Goal: Task Accomplishment & Management: Complete application form

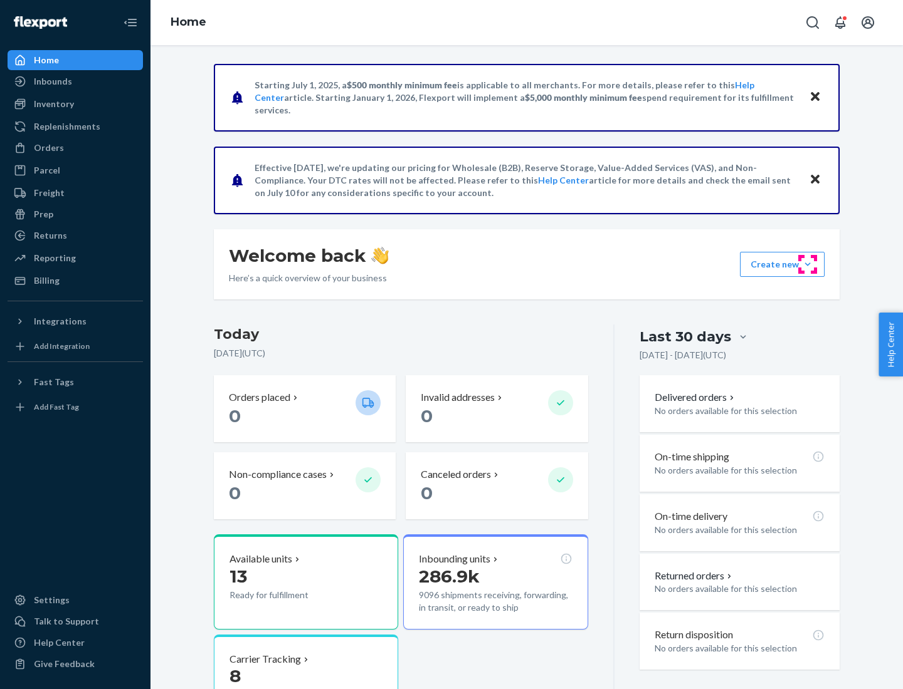
click at [807, 265] on button "Create new Create new inbound Create new order Create new product" at bounding box center [782, 264] width 85 height 25
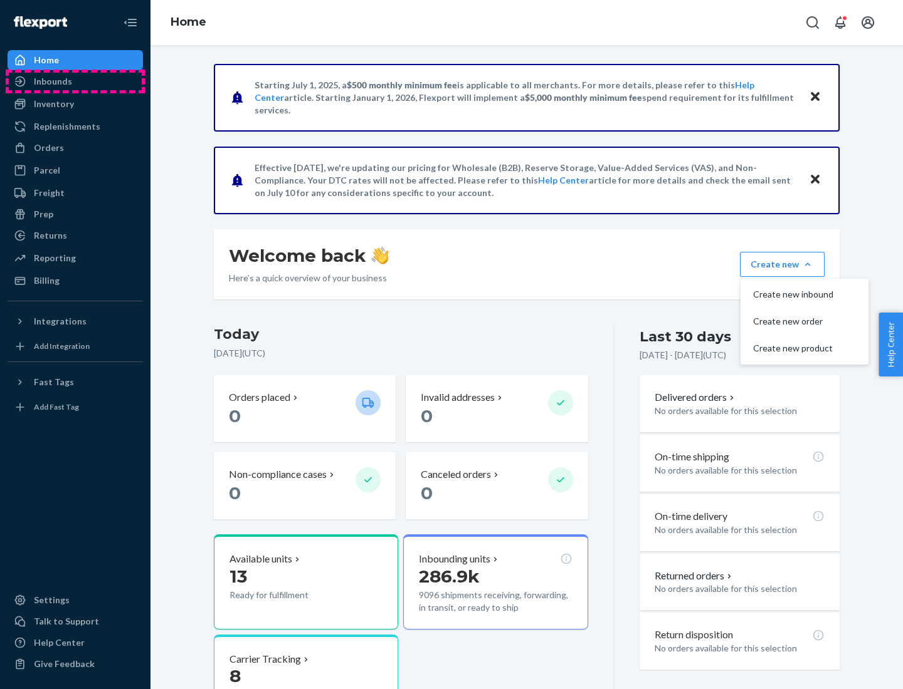
click at [75, 81] on div "Inbounds" at bounding box center [75, 82] width 133 height 18
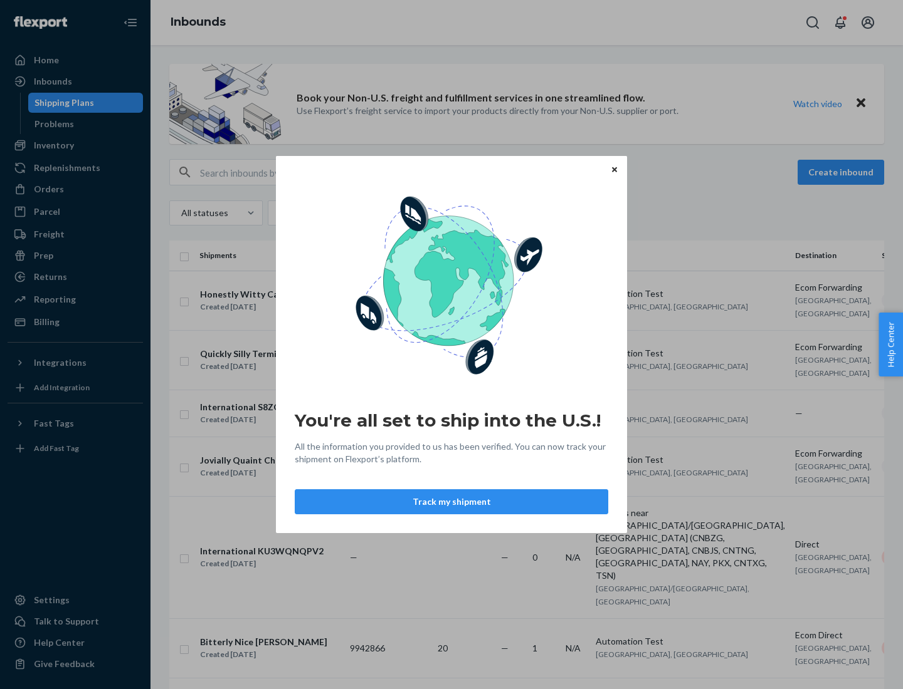
click at [614, 169] on icon "Close" at bounding box center [614, 169] width 5 height 5
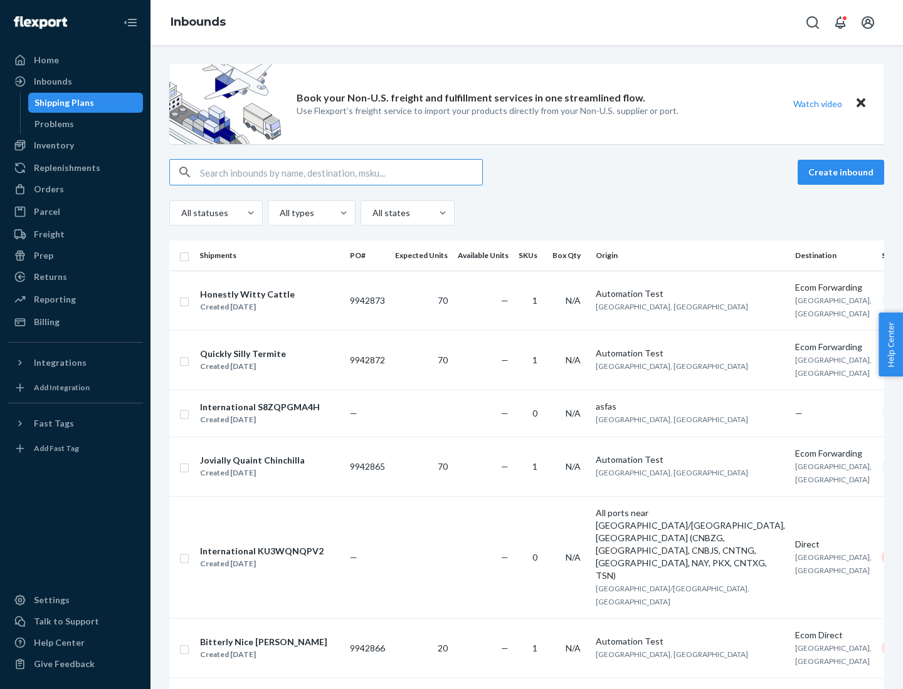
click at [842, 172] on button "Create inbound" at bounding box center [840, 172] width 87 height 25
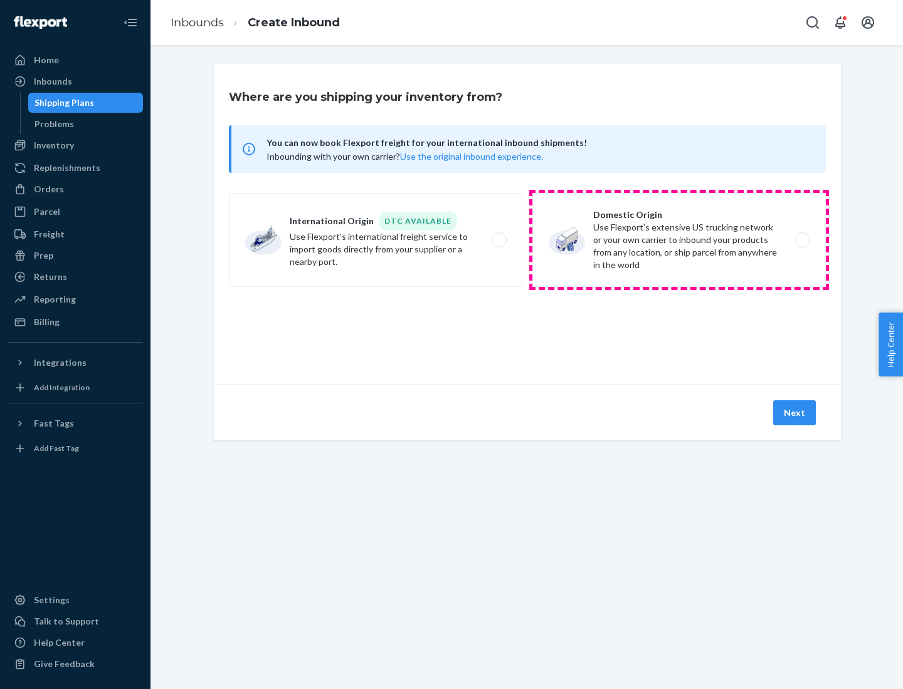
click at [679, 240] on label "Domestic Origin Use Flexport’s extensive US trucking network or your own carrie…" at bounding box center [678, 240] width 293 height 94
click at [802, 240] on input "Domestic Origin Use Flexport’s extensive US trucking network or your own carrie…" at bounding box center [806, 240] width 8 height 8
radio input "true"
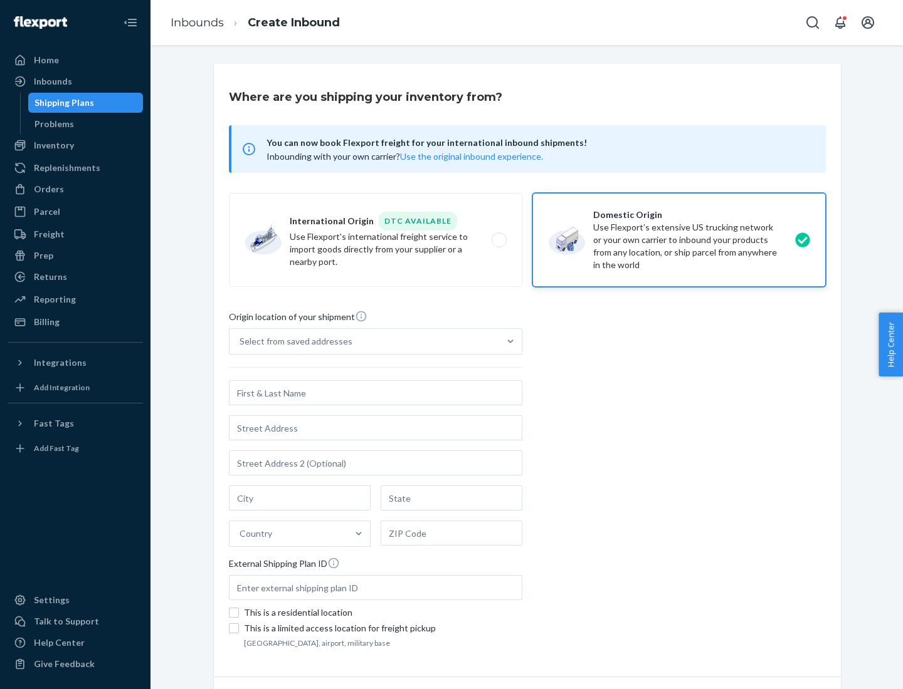
click at [364, 342] on div "Select from saved addresses" at bounding box center [364, 341] width 270 height 25
click at [241, 342] on input "Select from saved addresses" at bounding box center [239, 341] width 1 height 13
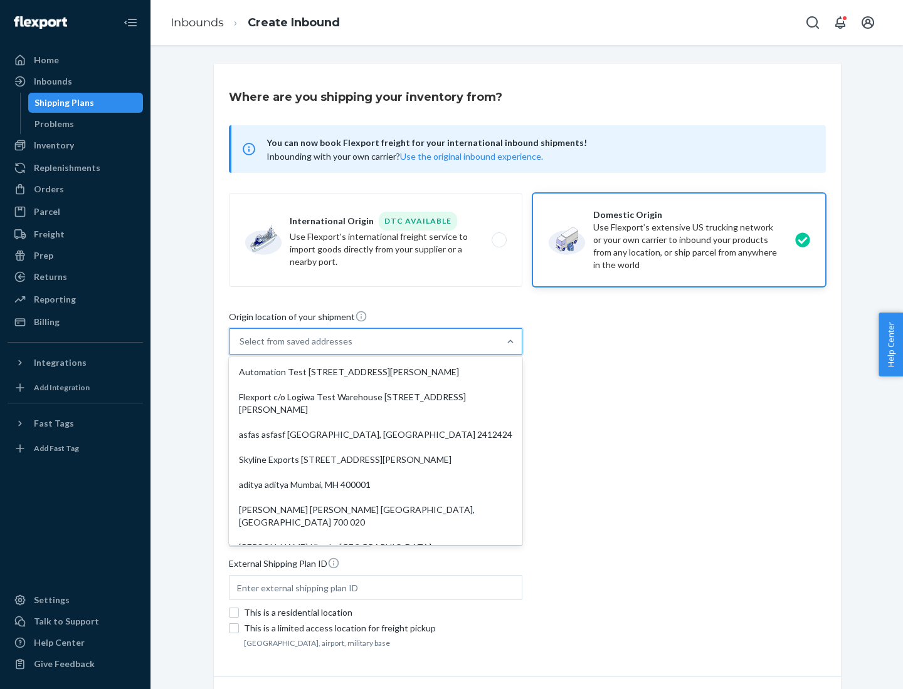
scroll to position [5, 0]
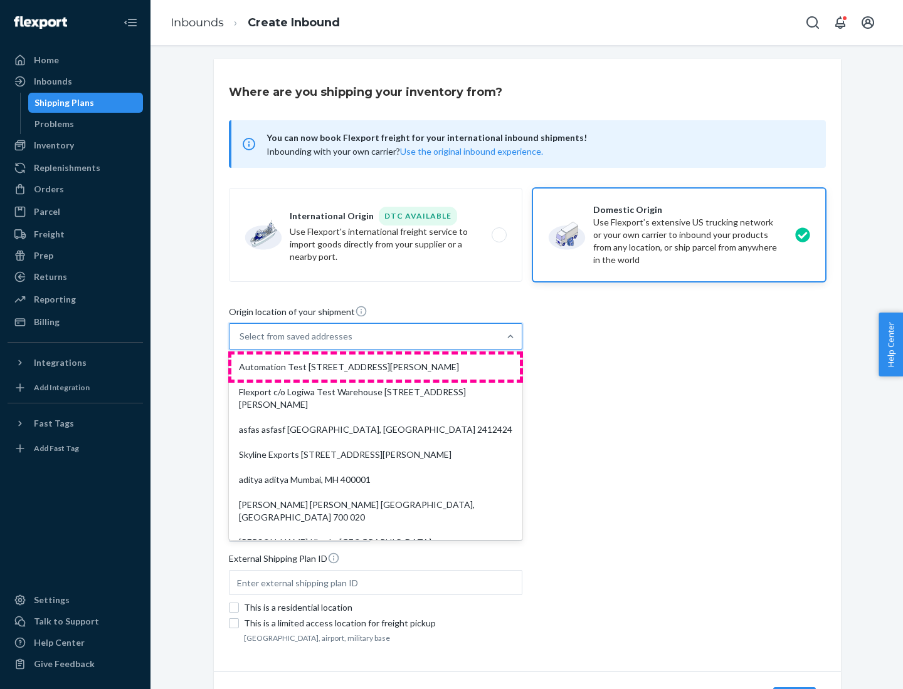
click at [375, 367] on div "Automation Test [STREET_ADDRESS][PERSON_NAME]" at bounding box center [375, 367] width 288 height 25
click at [241, 343] on input "option Automation Test [STREET_ADDRESS][PERSON_NAME]. 9 results available. Use …" at bounding box center [239, 336] width 1 height 13
type input "Automation Test"
type input "9th Floor"
type input "[GEOGRAPHIC_DATA]"
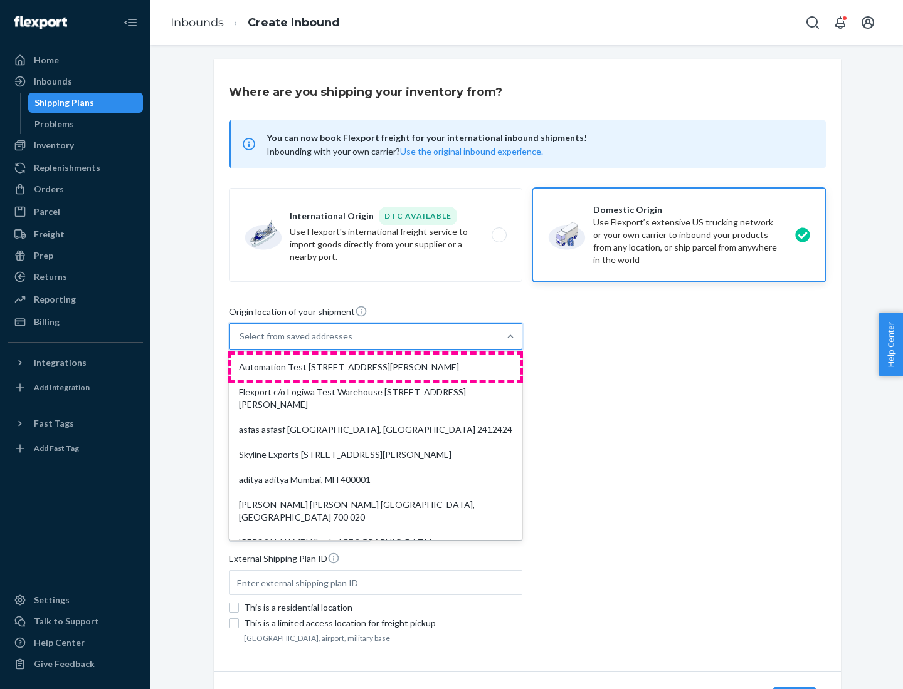
type input "CA"
type input "94104"
type input "[STREET_ADDRESS][PERSON_NAME]"
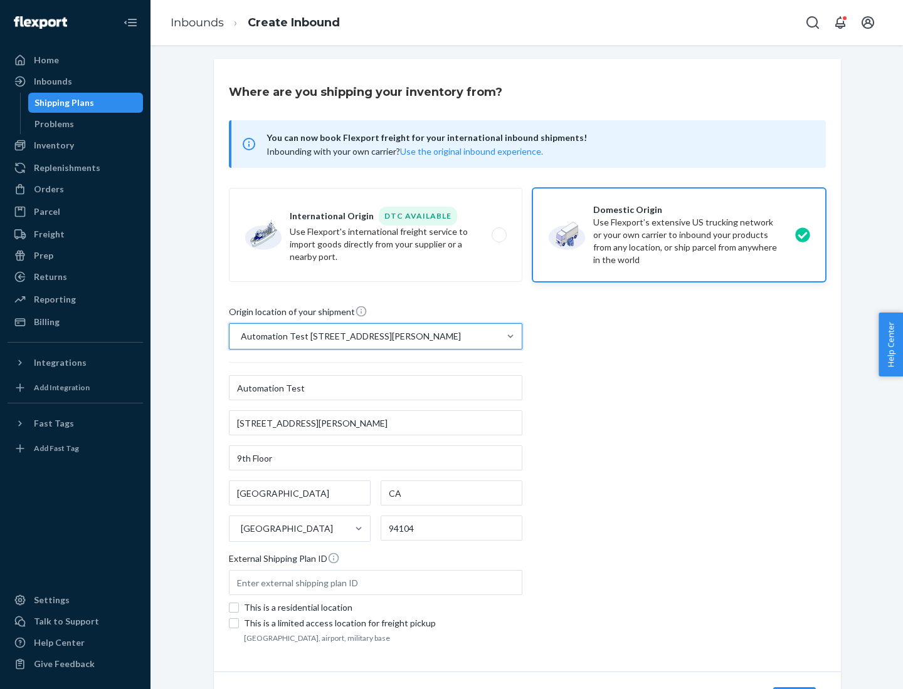
scroll to position [73, 0]
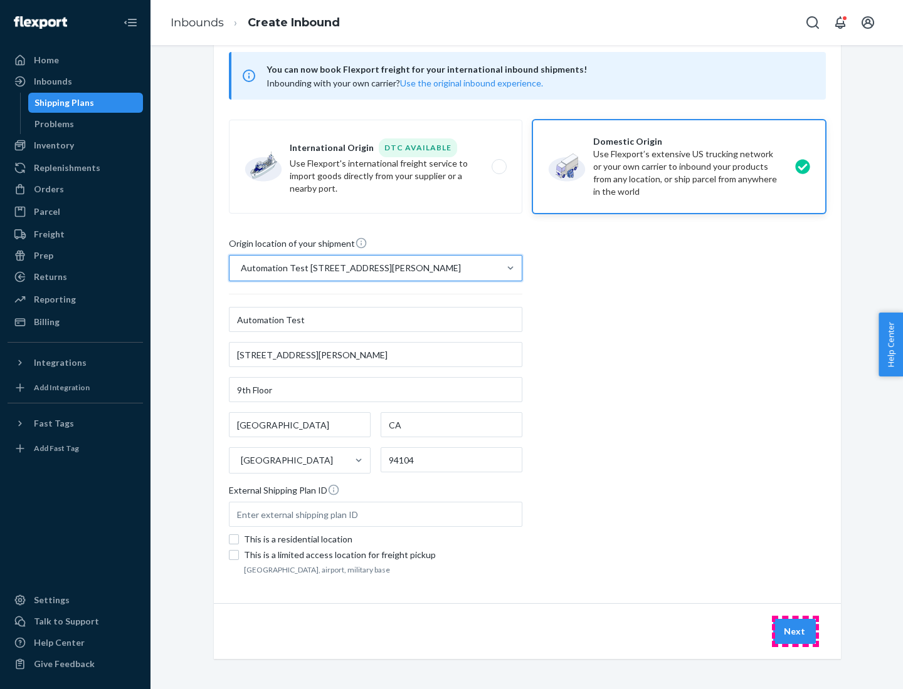
click at [795, 632] on button "Next" at bounding box center [794, 631] width 43 height 25
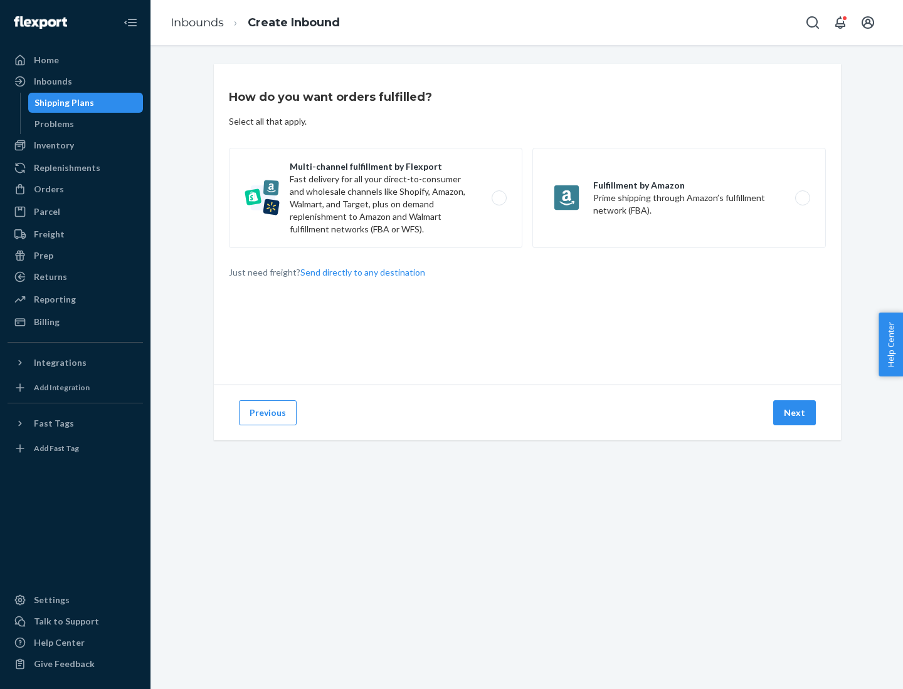
click at [375, 198] on label "Multi-channel fulfillment by Flexport Fast delivery for all your direct-to-cons…" at bounding box center [375, 198] width 293 height 100
click at [498, 198] on input "Multi-channel fulfillment by Flexport Fast delivery for all your direct-to-cons…" at bounding box center [502, 198] width 8 height 8
radio input "true"
click at [795, 413] on button "Next" at bounding box center [794, 413] width 43 height 25
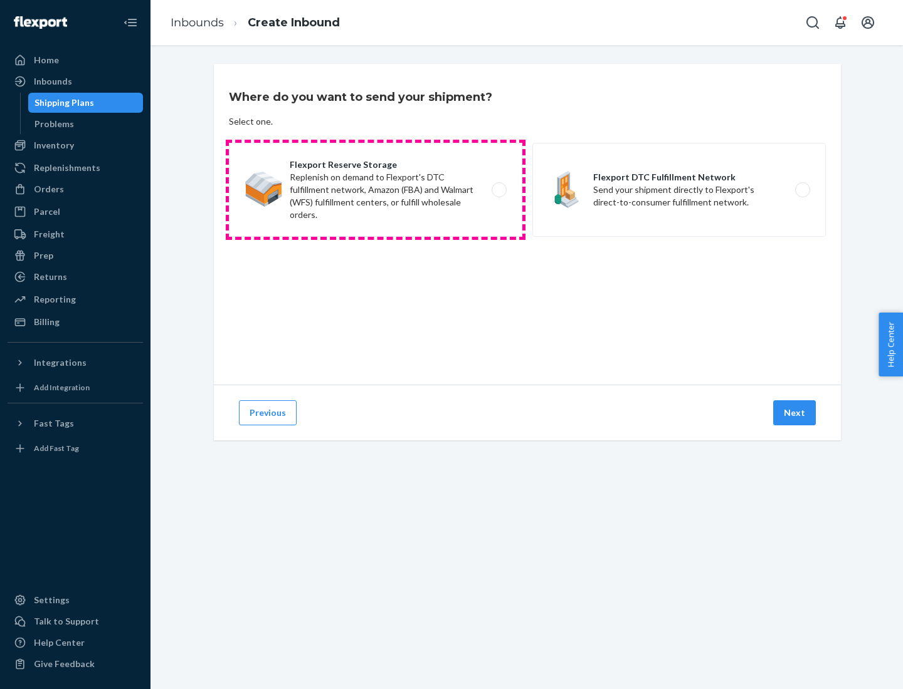
click at [375, 190] on label "Flexport Reserve Storage Replenish on demand to Flexport's DTC fulfillment netw…" at bounding box center [375, 190] width 293 height 94
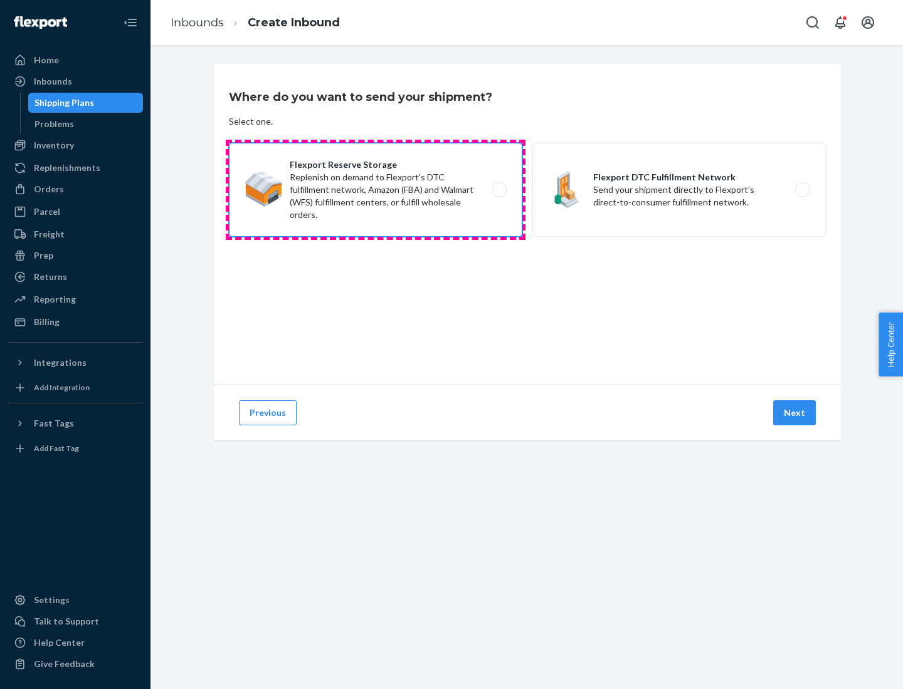
click at [498, 190] on input "Flexport Reserve Storage Replenish on demand to Flexport's DTC fulfillment netw…" at bounding box center [502, 190] width 8 height 8
radio input "true"
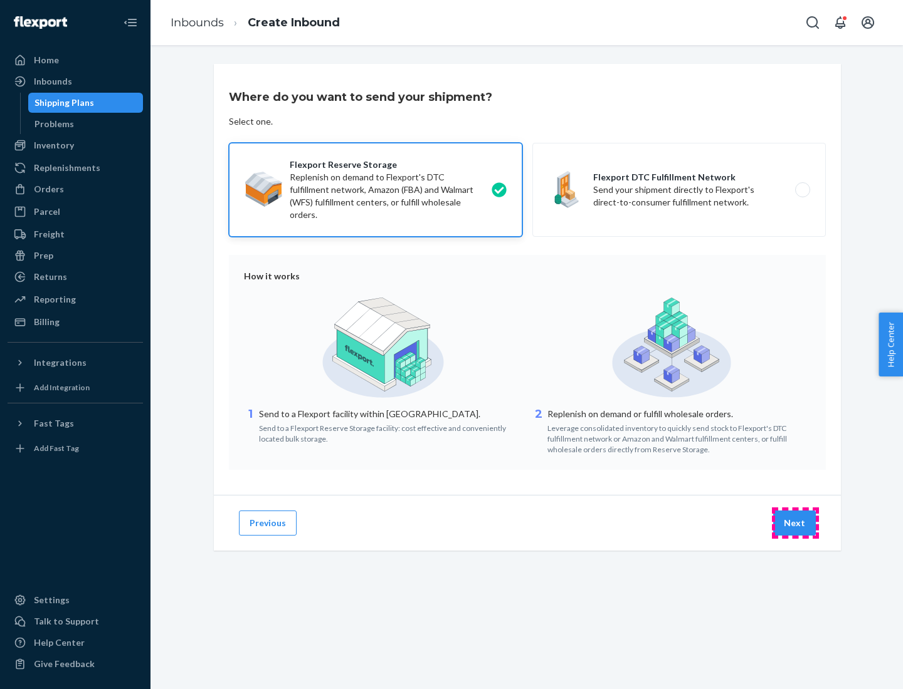
click at [795, 523] on button "Next" at bounding box center [794, 523] width 43 height 25
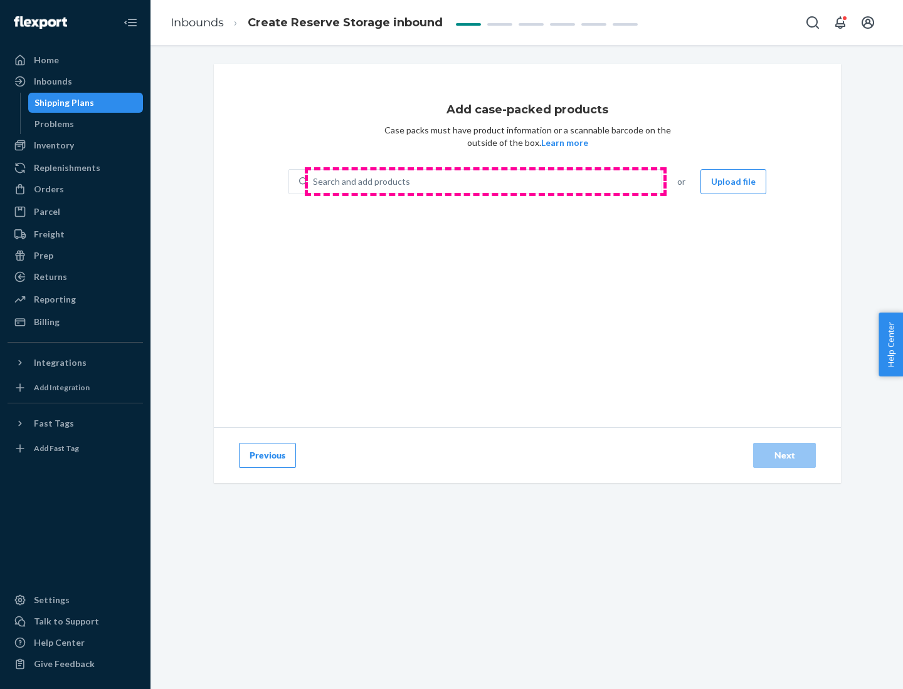
click at [485, 182] on div "Search and add products" at bounding box center [485, 181] width 354 height 23
click at [314, 182] on input "Search and add products" at bounding box center [313, 182] width 1 height 13
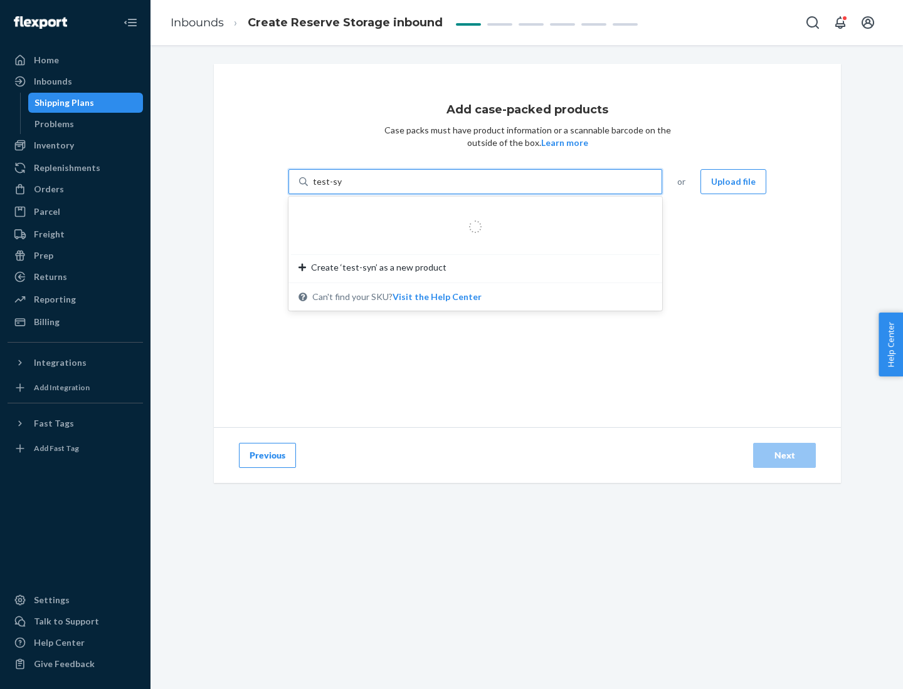
type input "test-syn"
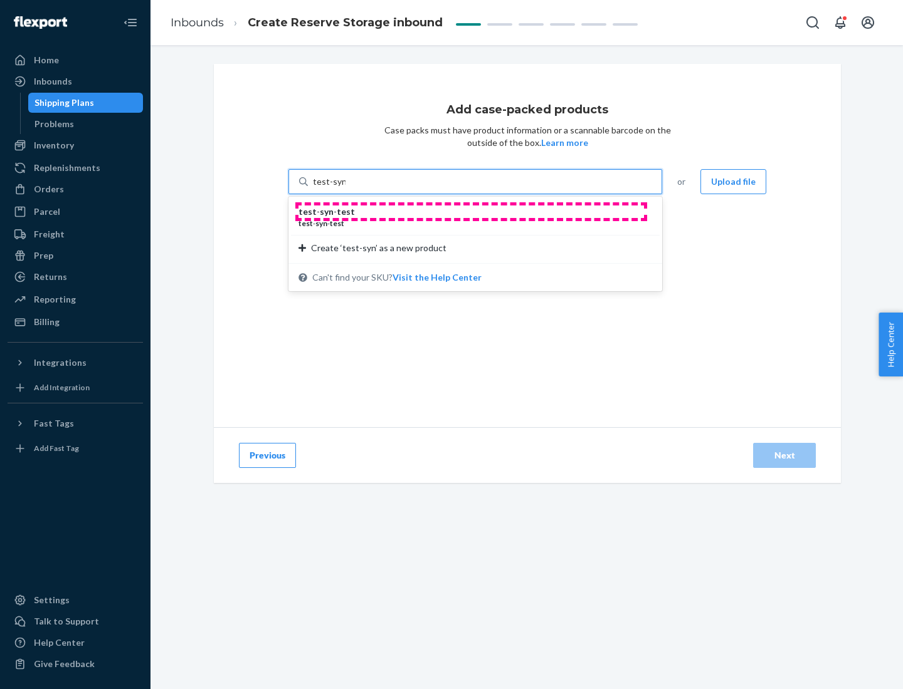
click at [471, 212] on div "test - syn - test" at bounding box center [469, 212] width 343 height 13
click at [345, 188] on input "test-syn" at bounding box center [329, 182] width 33 height 13
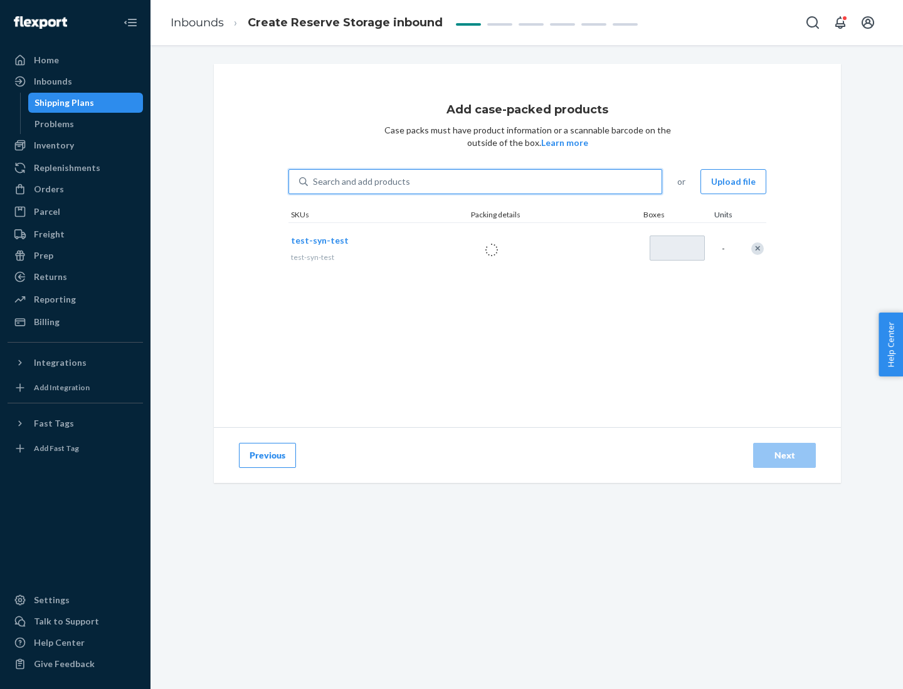
type input "1"
click at [784, 456] on div "Next" at bounding box center [783, 455] width 41 height 13
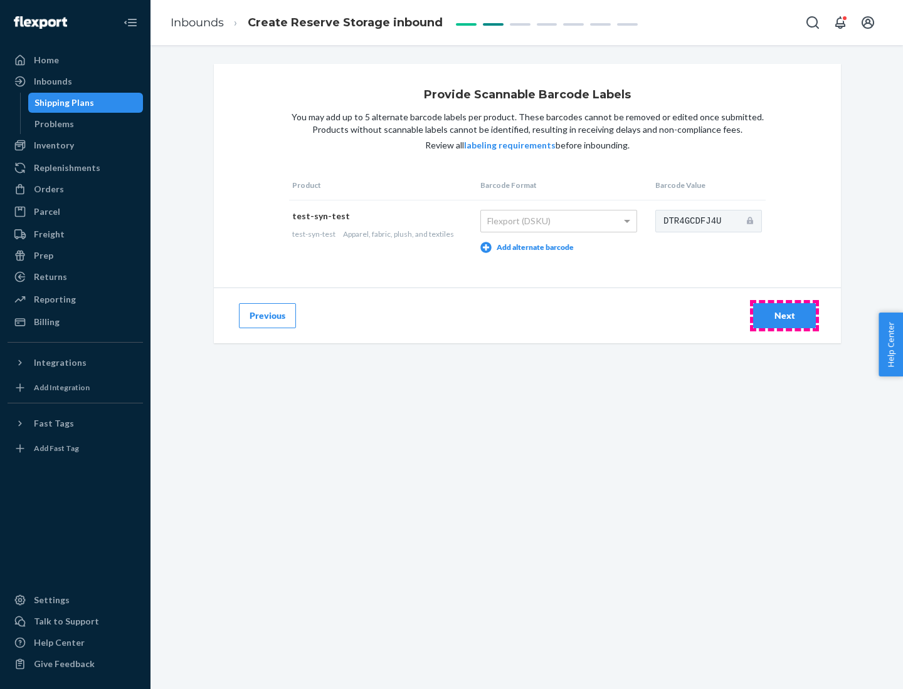
click at [784, 315] on div "Next" at bounding box center [783, 316] width 41 height 13
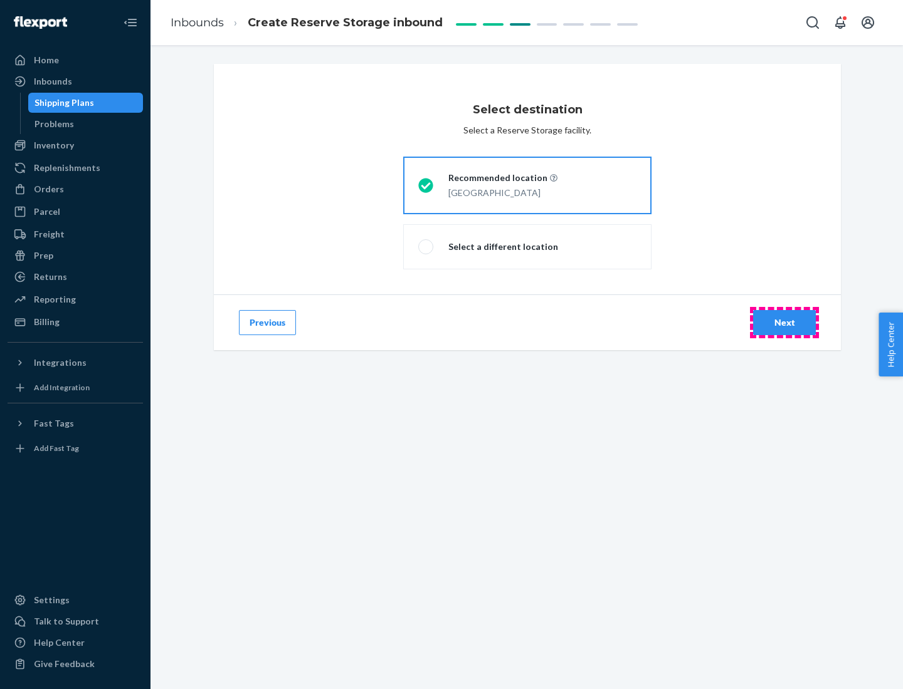
click at [784, 323] on div "Next" at bounding box center [783, 323] width 41 height 13
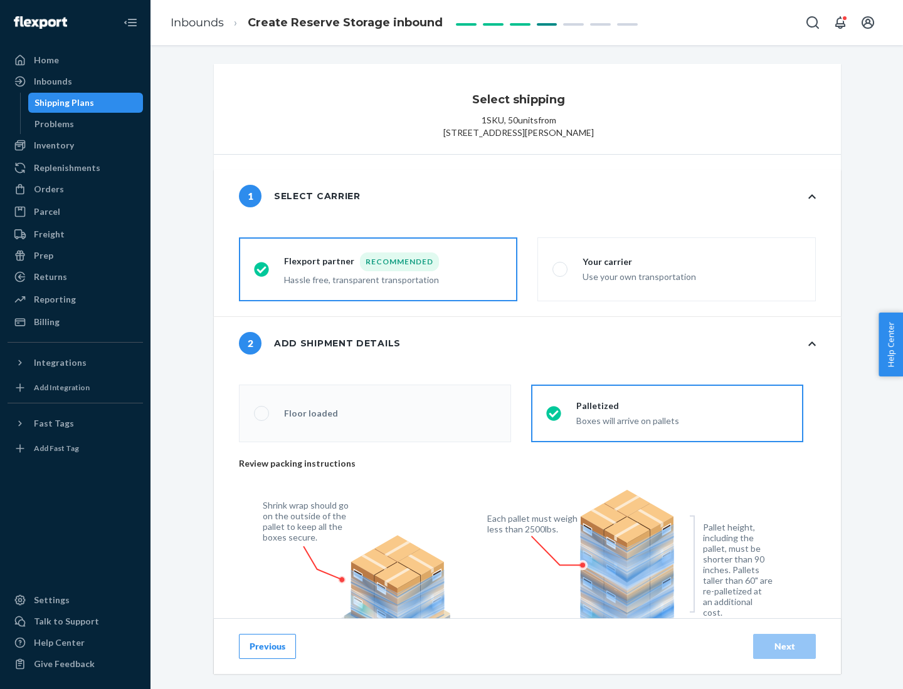
radio input "false"
type input "1"
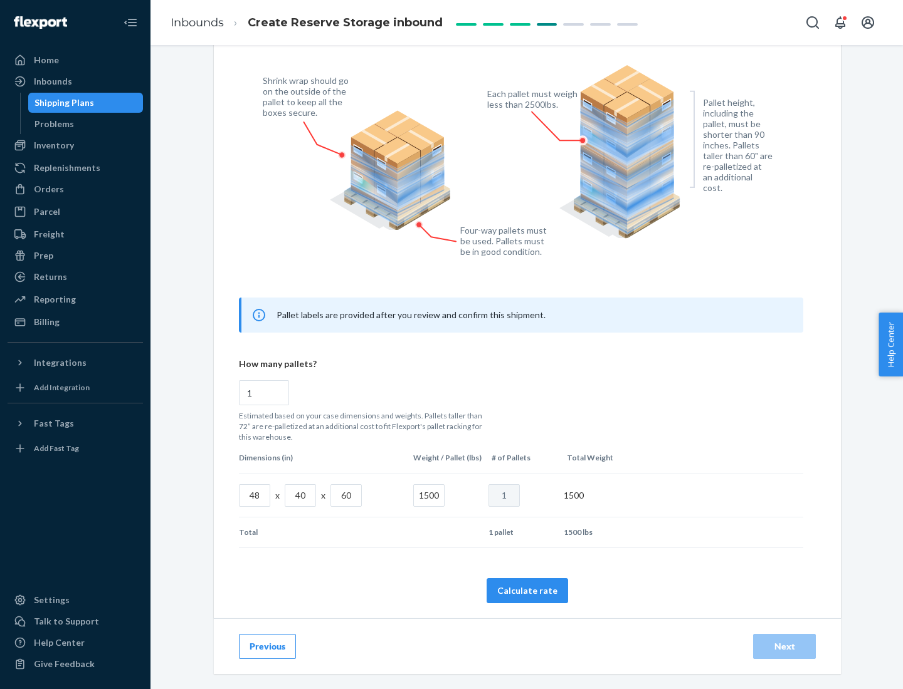
click at [527, 590] on button "Calculate rate" at bounding box center [526, 591] width 81 height 25
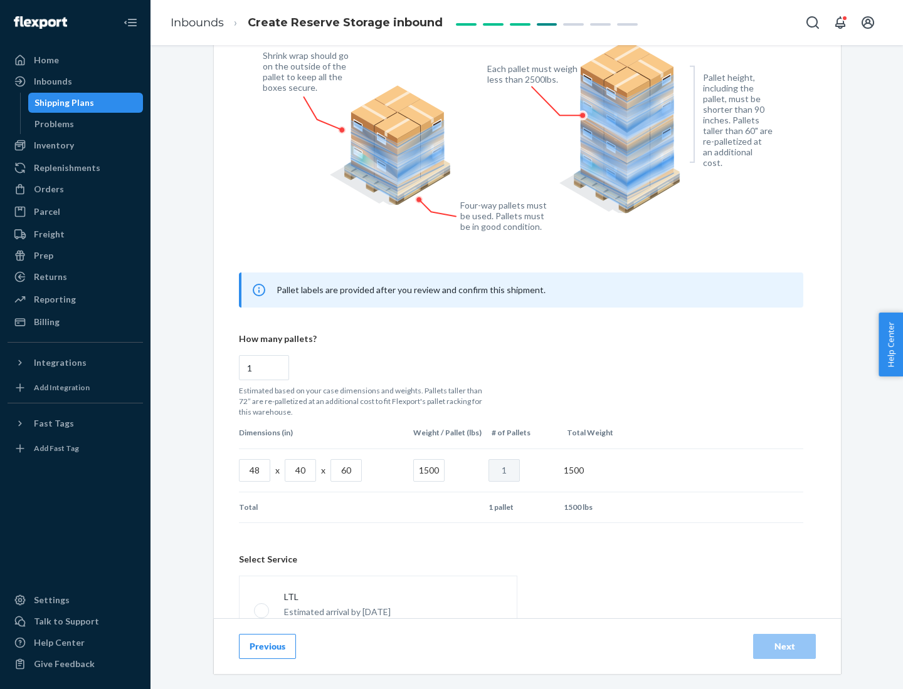
radio input "false"
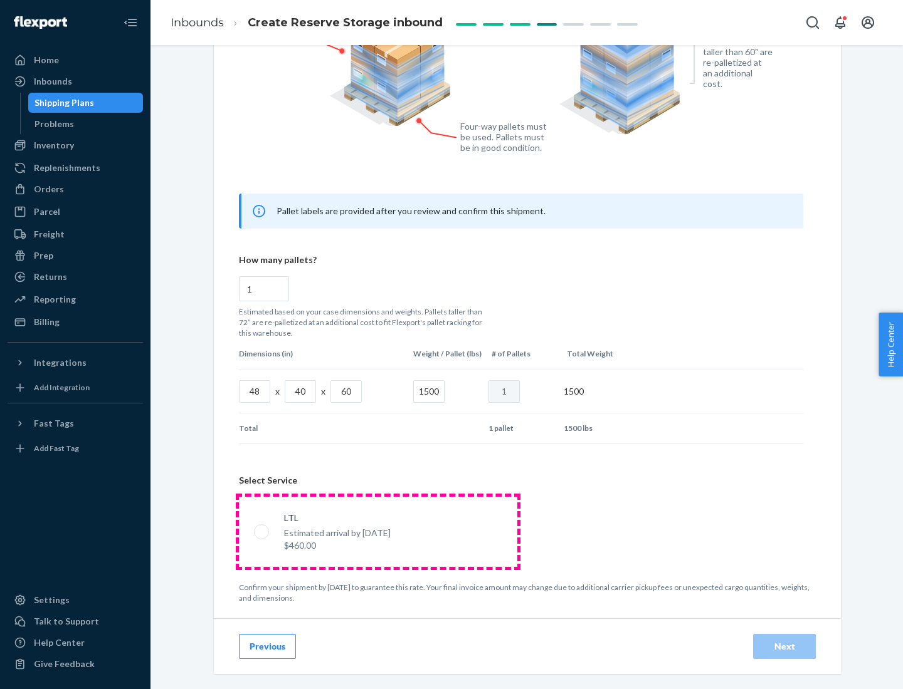
click at [377, 532] on p "Estimated arrival by [DATE]" at bounding box center [337, 533] width 107 height 13
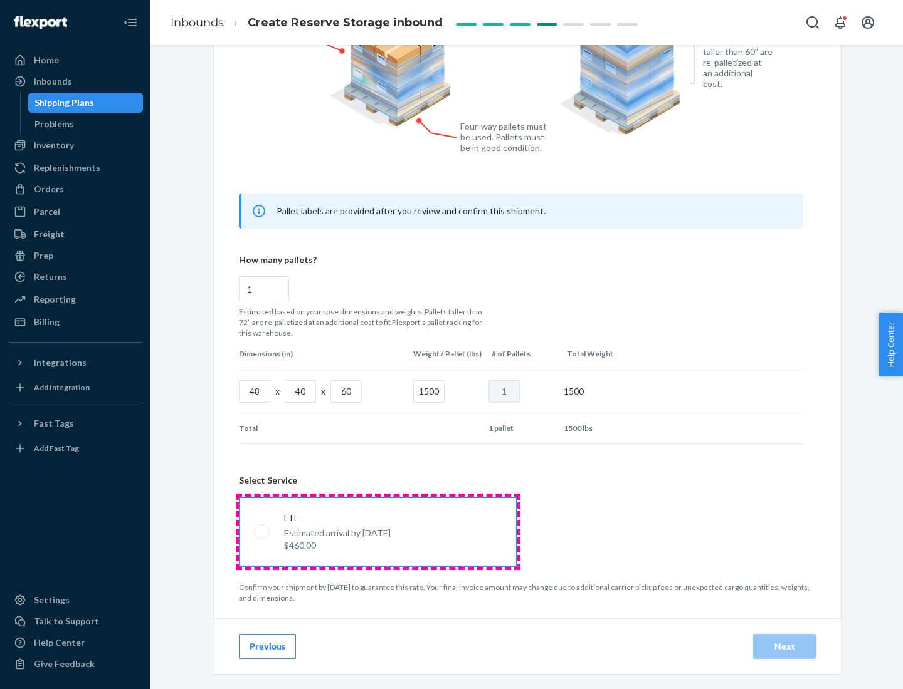
click at [262, 532] on input "LTL Estimated arrival by [DATE] $460.00" at bounding box center [258, 532] width 8 height 8
radio input "true"
radio input "false"
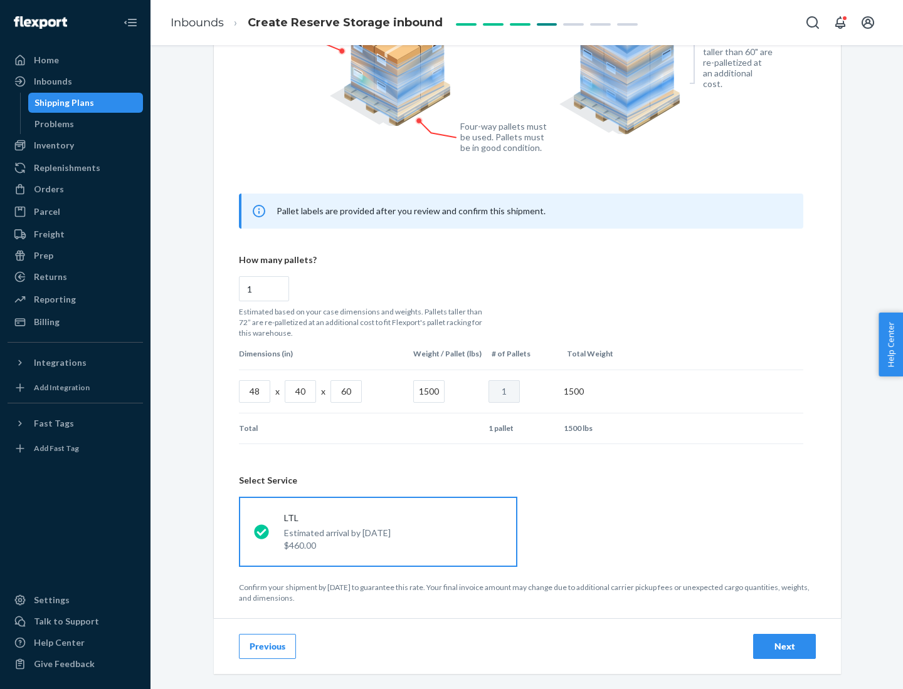
click at [784, 646] on div "Next" at bounding box center [783, 647] width 41 height 13
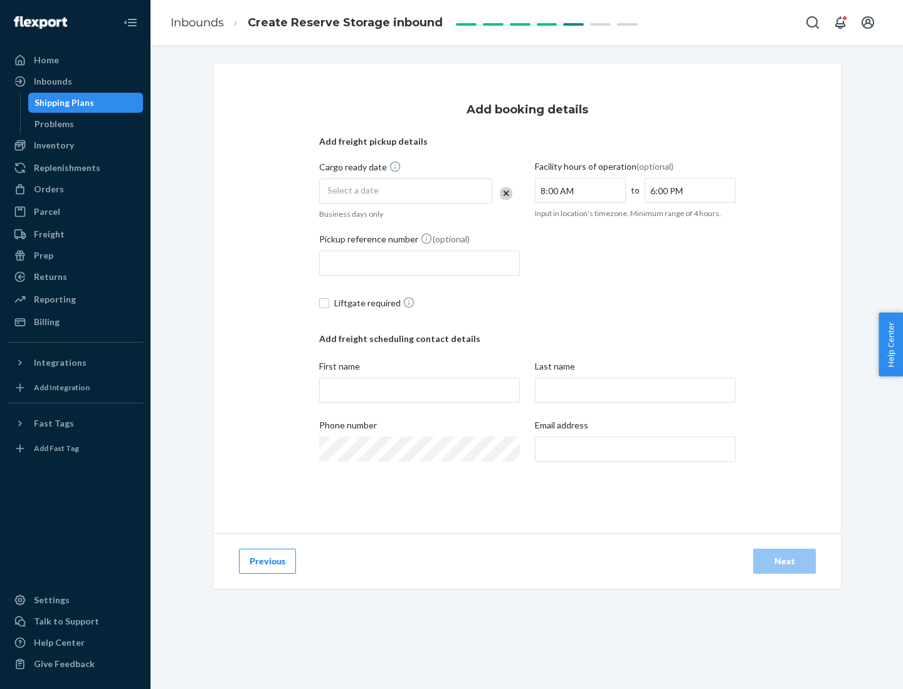
click at [406, 191] on div "Select a date" at bounding box center [405, 191] width 173 height 25
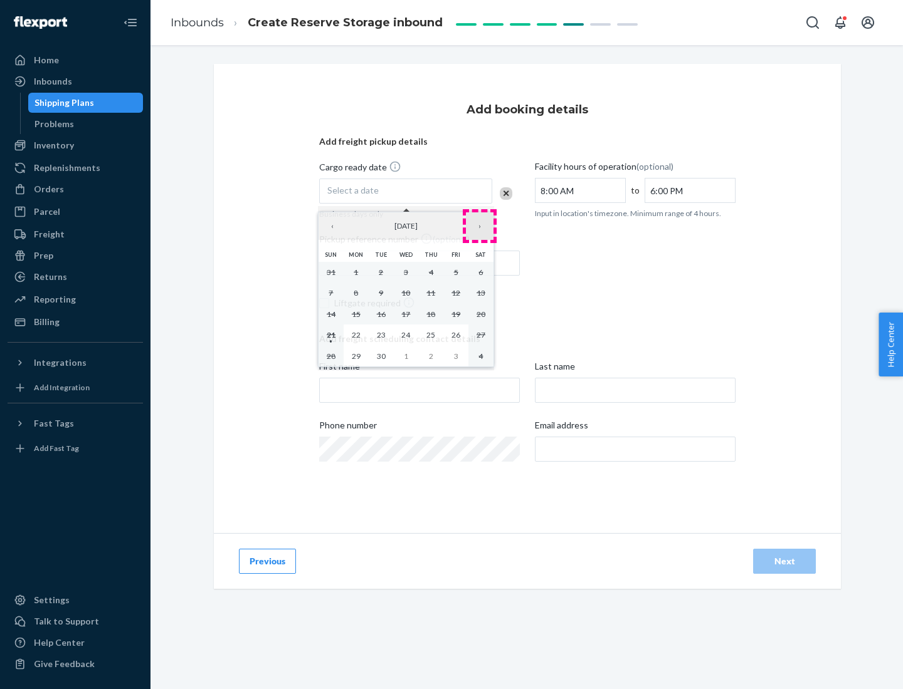
click at [480, 226] on button "›" at bounding box center [480, 226] width 28 height 28
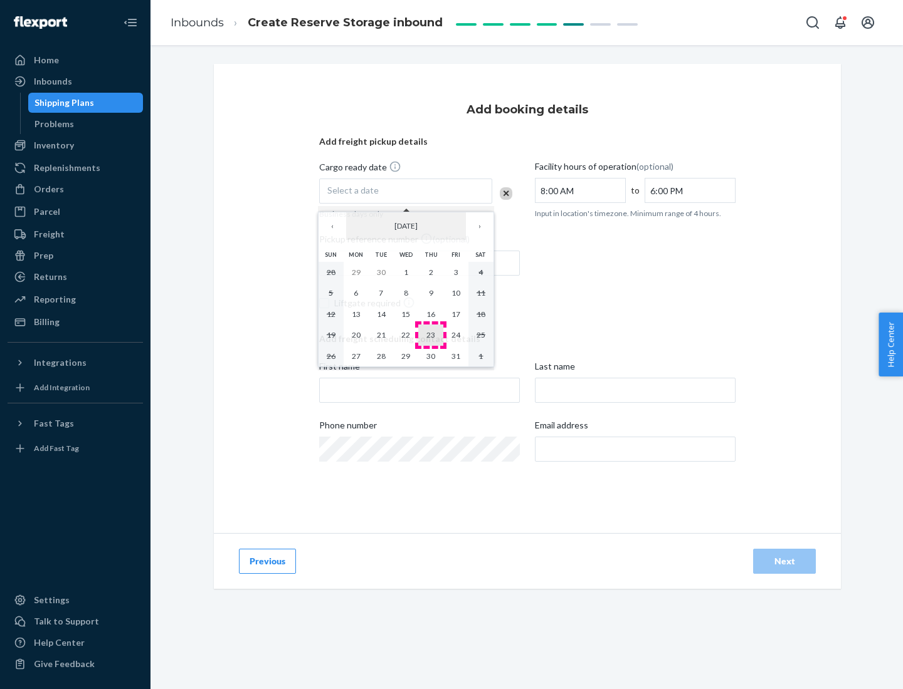
click at [431, 335] on abbr "23" at bounding box center [430, 334] width 9 height 9
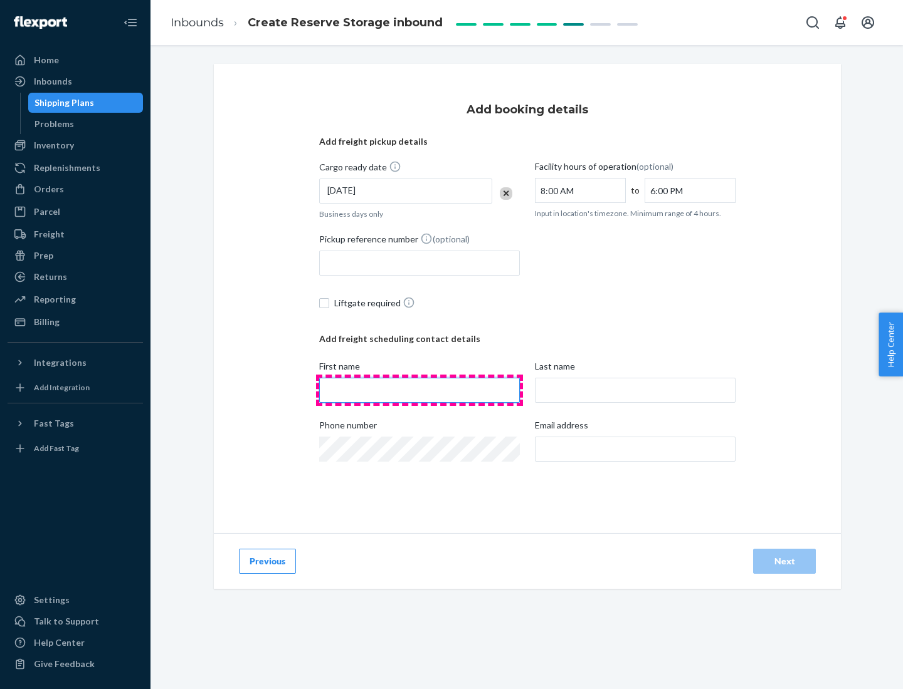
click at [419, 391] on input "First name" at bounding box center [419, 390] width 201 height 25
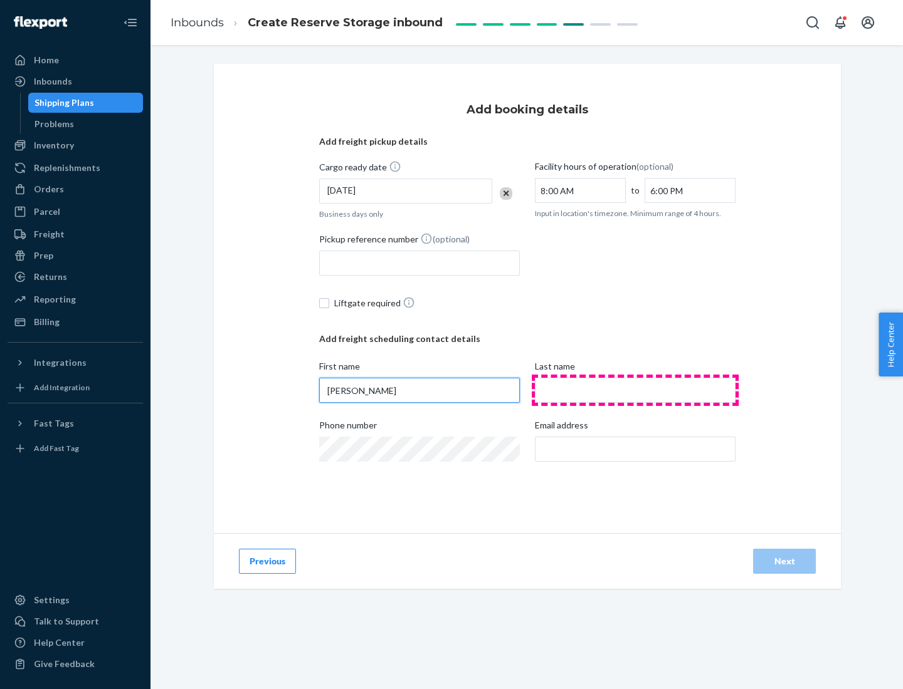
type input "[PERSON_NAME]"
click at [635, 391] on input "Last name" at bounding box center [635, 390] width 201 height 25
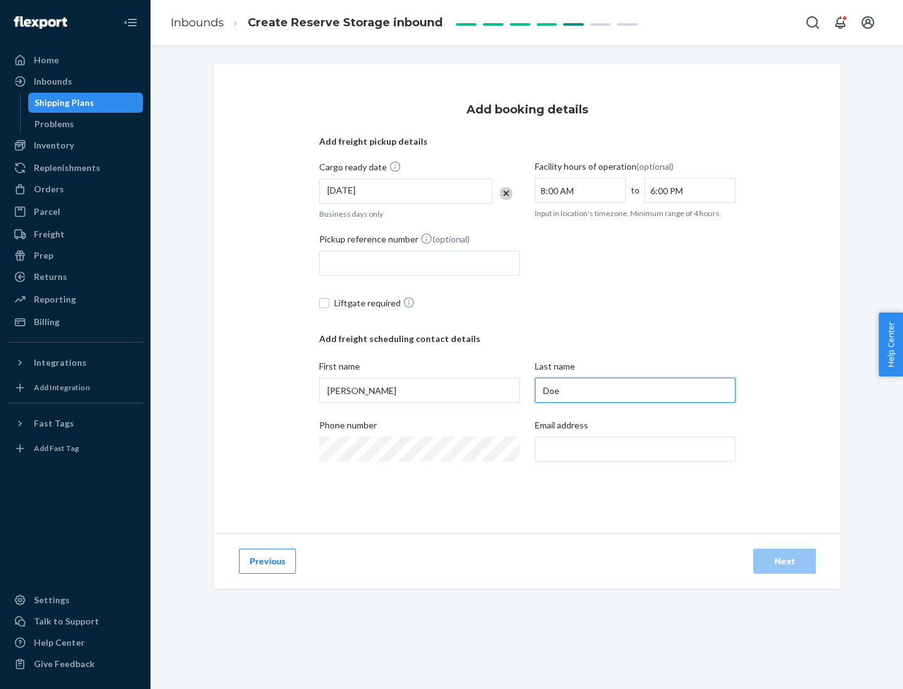
type input "Doe"
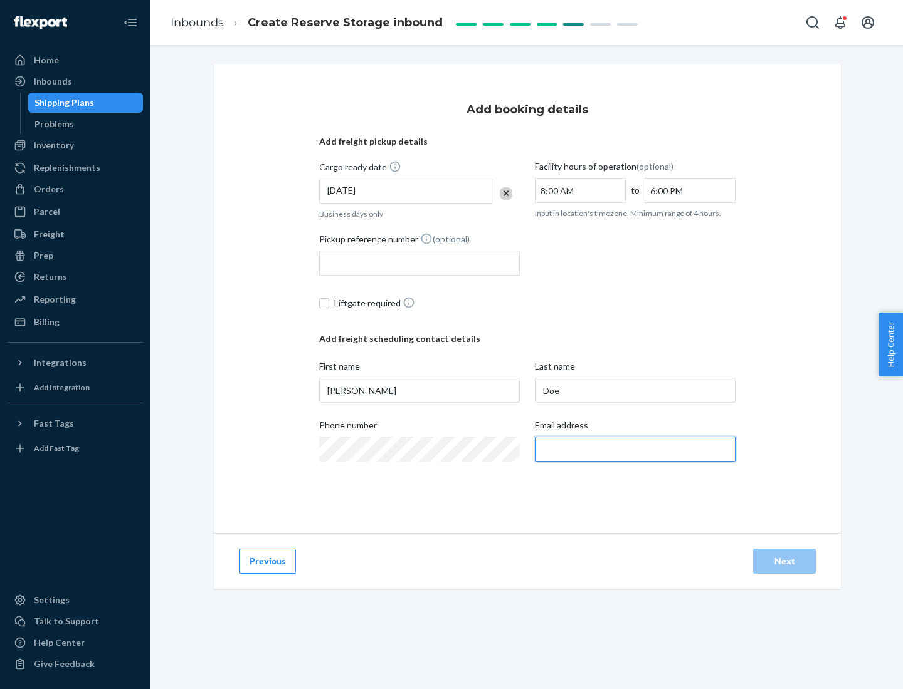
click at [635, 449] on input "Email address" at bounding box center [635, 449] width 201 height 25
type input "[EMAIL_ADDRESS][DOMAIN_NAME]"
click at [784, 562] on div "Next" at bounding box center [783, 561] width 41 height 13
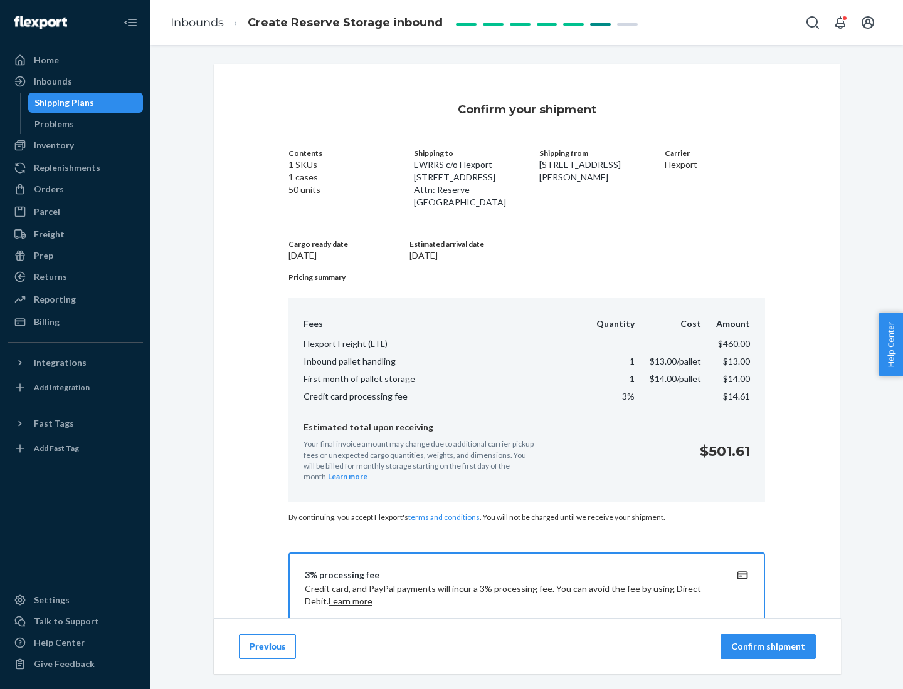
scroll to position [181, 0]
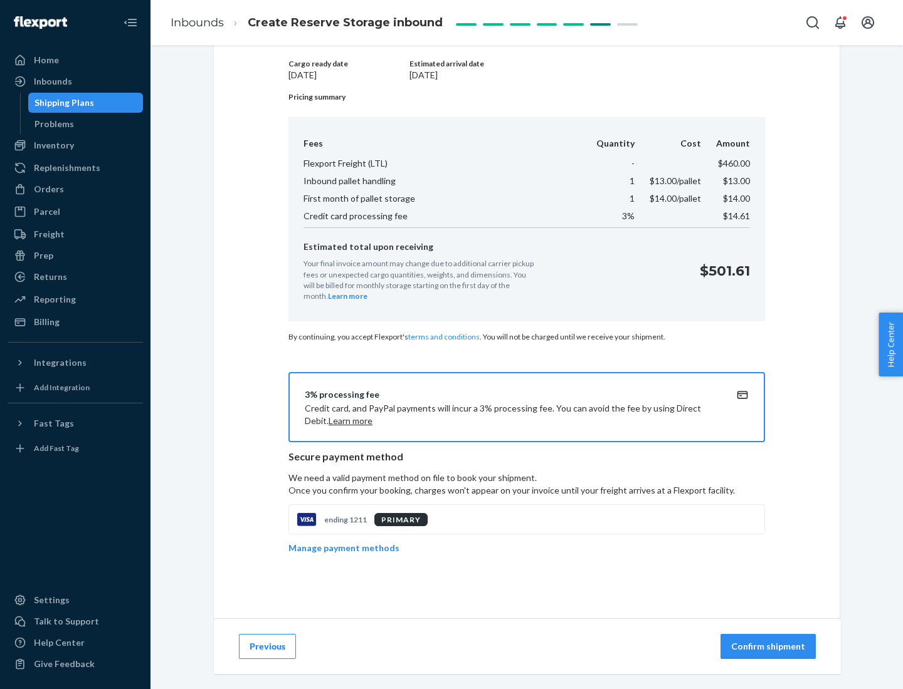
click at [769, 647] on p "Confirm shipment" at bounding box center [768, 647] width 74 height 13
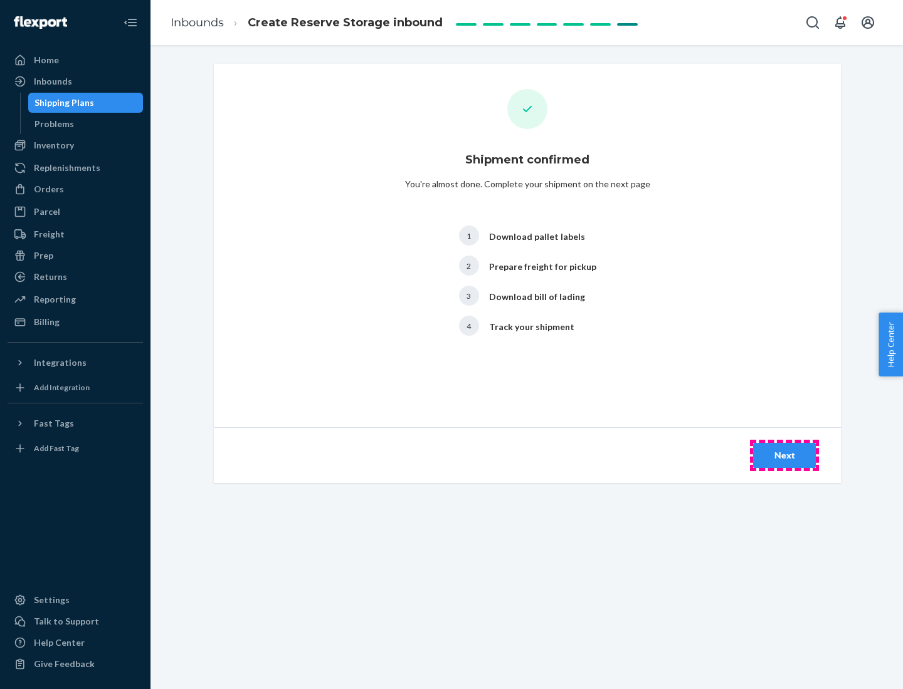
click at [784, 456] on div "Next" at bounding box center [783, 455] width 41 height 13
